Goal: Use online tool/utility: Utilize a website feature to perform a specific function

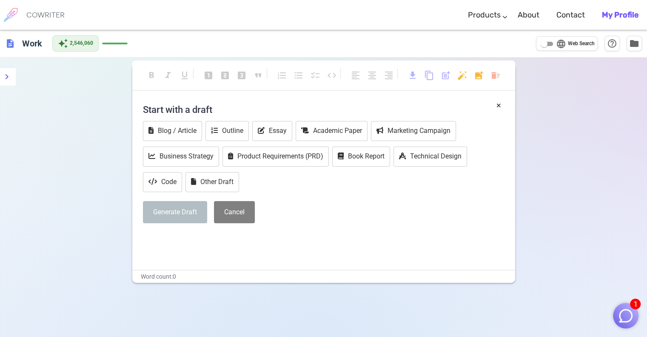
click at [630, 312] on img "button" at bounding box center [626, 315] width 16 height 16
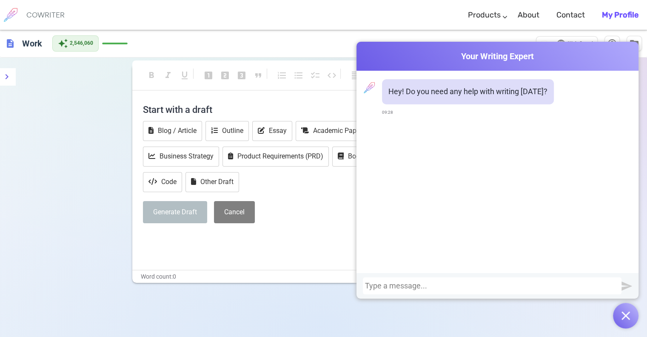
click at [580, 286] on div at bounding box center [492, 285] width 254 height 9
drag, startPoint x: 556, startPoint y: 282, endPoint x: 362, endPoint y: 266, distance: 195.5
click at [362, 266] on div "Cowriter Your Writing Expert Hey! Do you need any help with writing [DATE]? 09:…" at bounding box center [498, 170] width 282 height 257
click at [363, 282] on div "[URL][DOMAIN_NAME]" at bounding box center [492, 285] width 259 height 17
drag, startPoint x: 556, startPoint y: 289, endPoint x: 345, endPoint y: 274, distance: 212.0
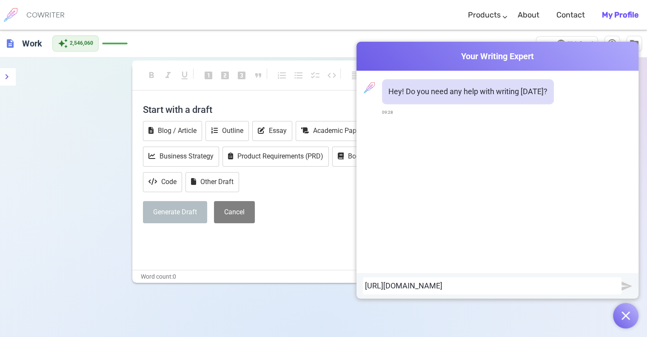
click at [345, 274] on div "Cowriter Your Writing Expert Hey! Do you need any help with writing [DATE]? 09:…" at bounding box center [323, 212] width 647 height 364
click at [418, 281] on div "give me transcrip from this video: [URL][DOMAIN_NAME]" at bounding box center [492, 285] width 254 height 9
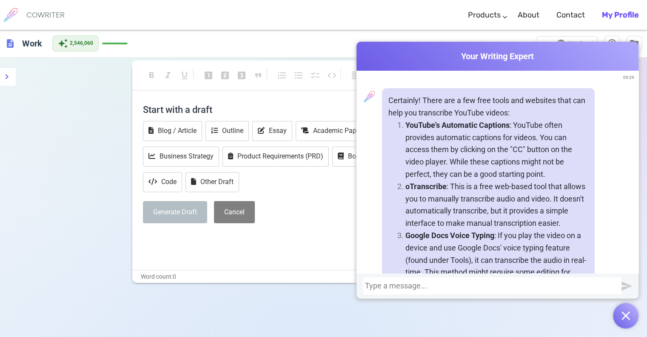
scroll to position [186, 0]
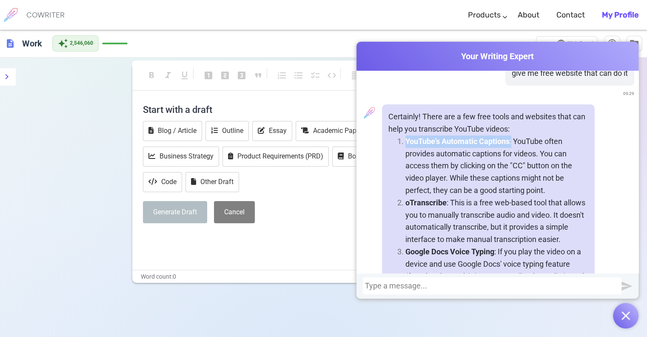
drag, startPoint x: 510, startPoint y: 154, endPoint x: 403, endPoint y: 157, distance: 106.4
click at [405, 157] on p "YouTube's Automatic Captions : YouTube often provides automatic captions for vi…" at bounding box center [496, 165] width 183 height 61
copy p "YouTube's Automatic Captions :"
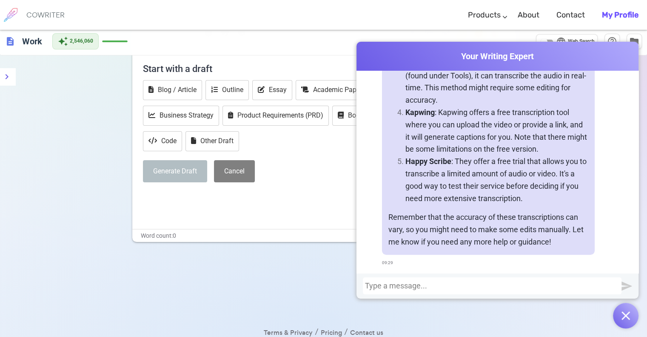
scroll to position [57, 0]
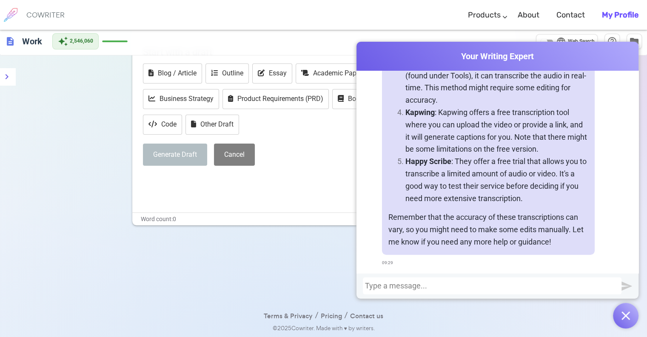
click at [443, 284] on div at bounding box center [492, 285] width 254 height 9
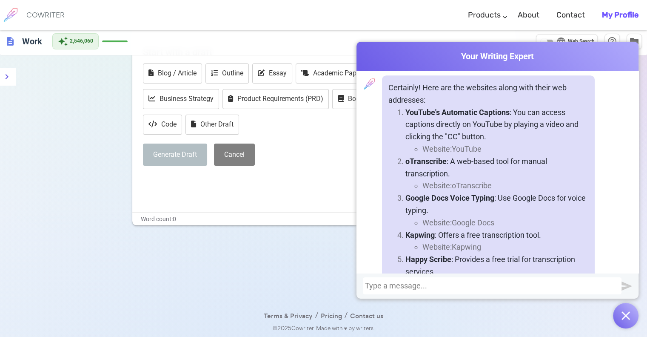
scroll to position [643, 0]
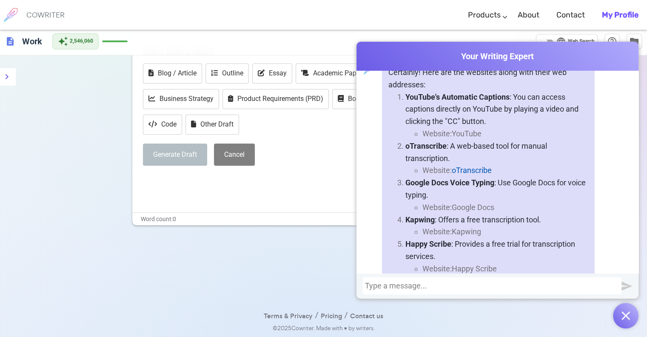
click at [474, 177] on link "oTranscribe" at bounding box center [472, 170] width 40 height 12
click at [467, 214] on link "Google Docs" at bounding box center [473, 207] width 43 height 12
